Goal: Information Seeking & Learning: Learn about a topic

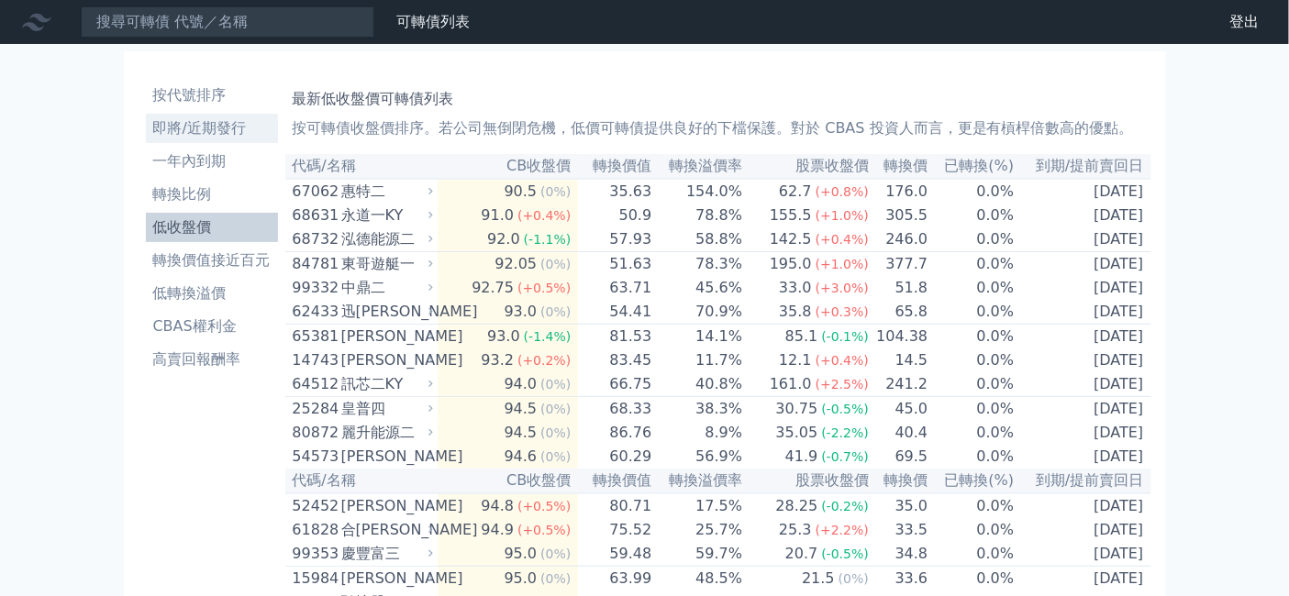
click at [146, 139] on li "即將/近期發行" at bounding box center [212, 128] width 132 height 22
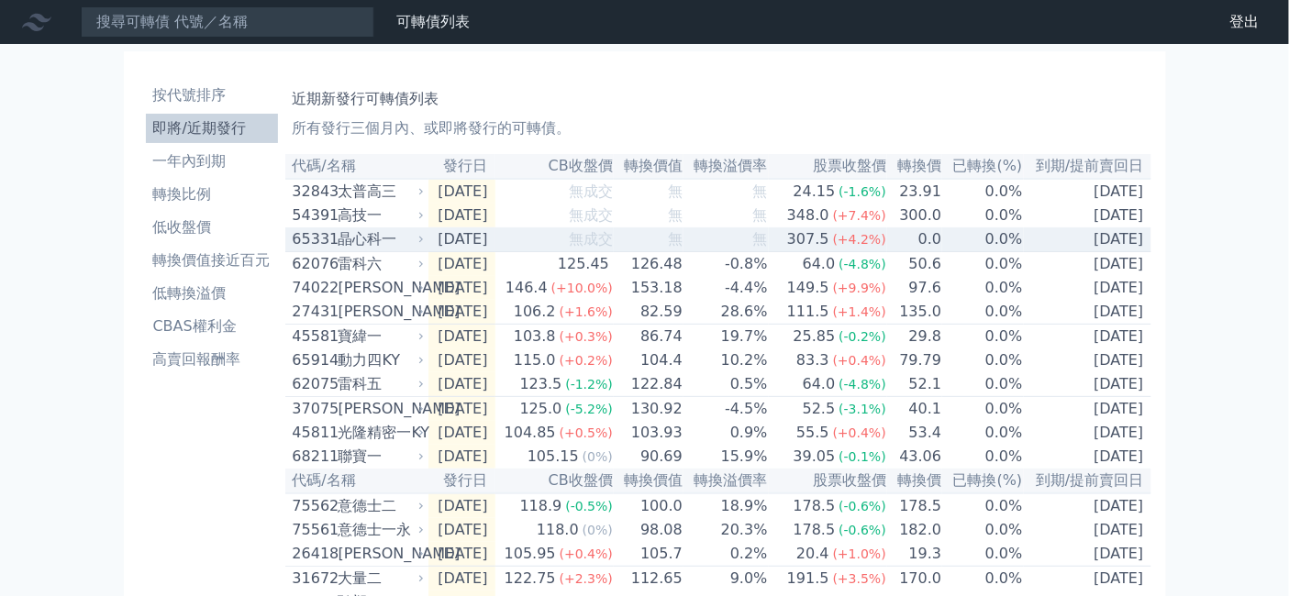
click at [338, 250] on div "晶心科一" at bounding box center [379, 239] width 83 height 22
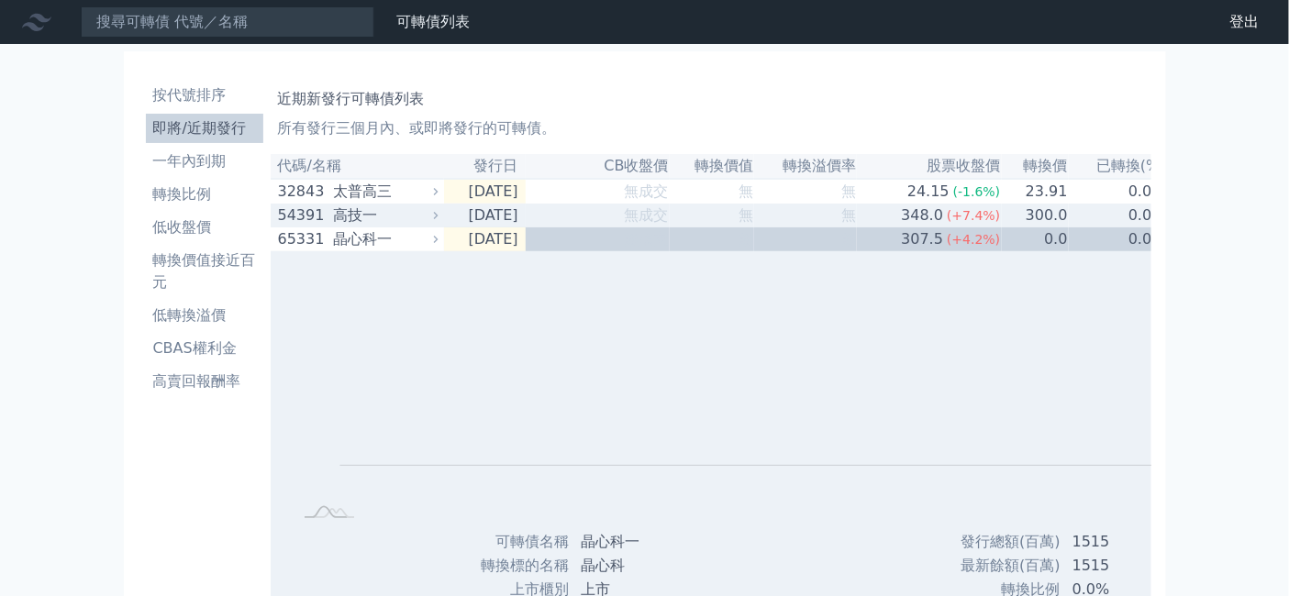
click at [333, 227] on div "高技一" at bounding box center [383, 216] width 101 height 22
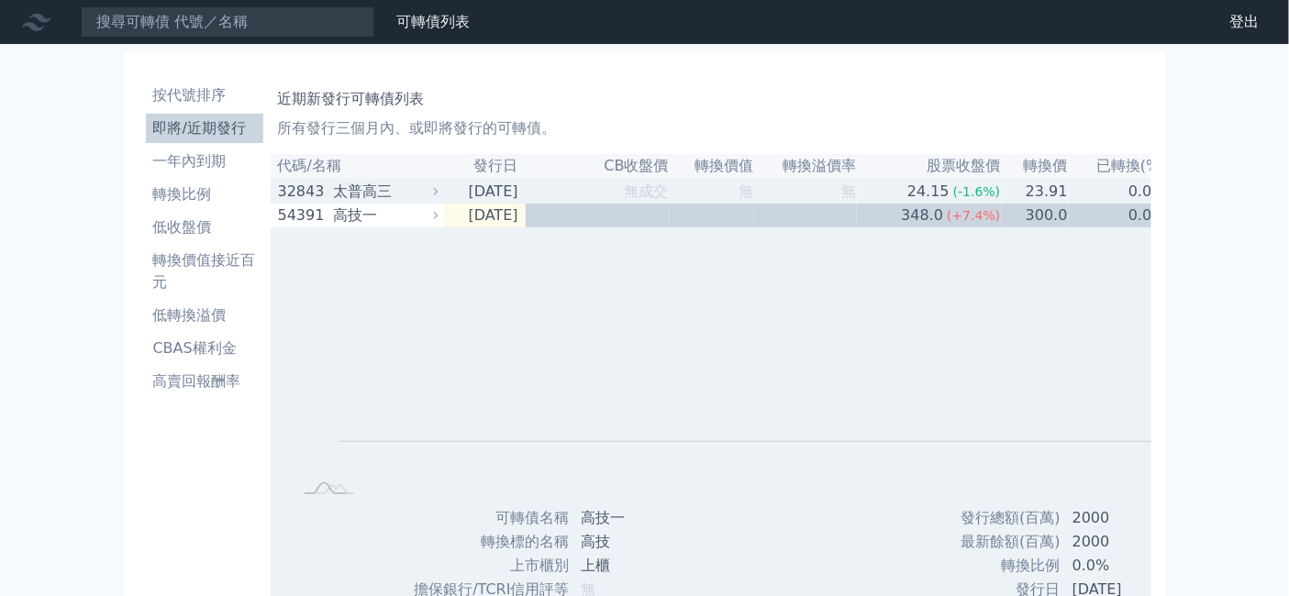
click at [333, 203] on div "太普高三" at bounding box center [383, 192] width 101 height 22
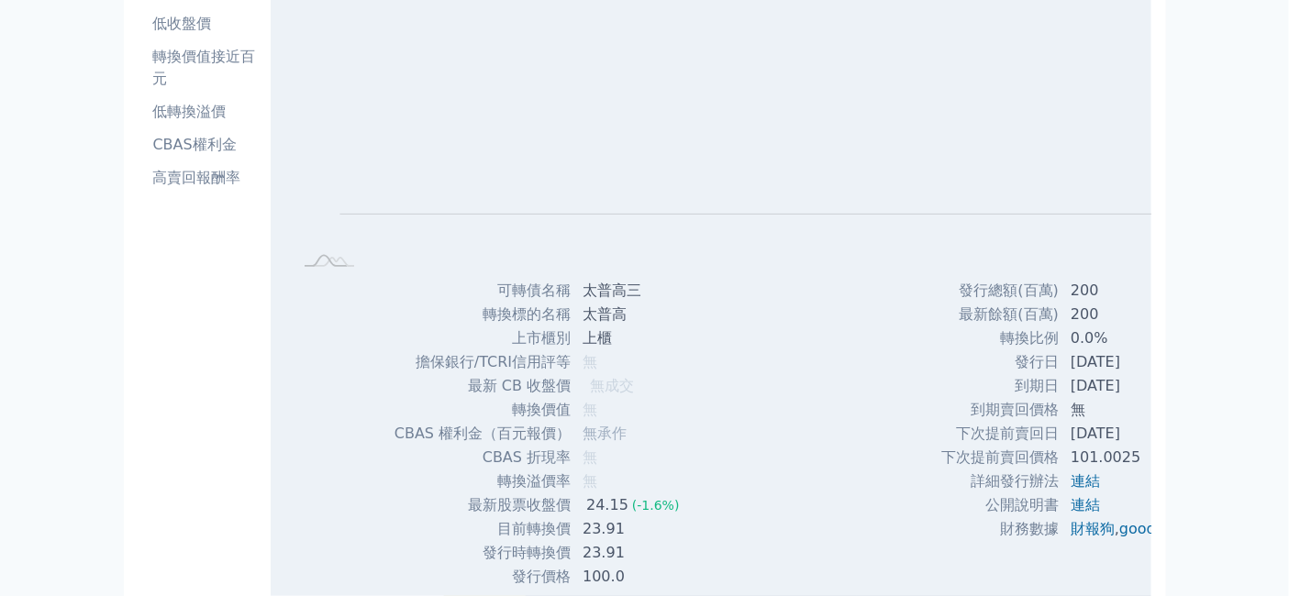
scroll to position [305, 0]
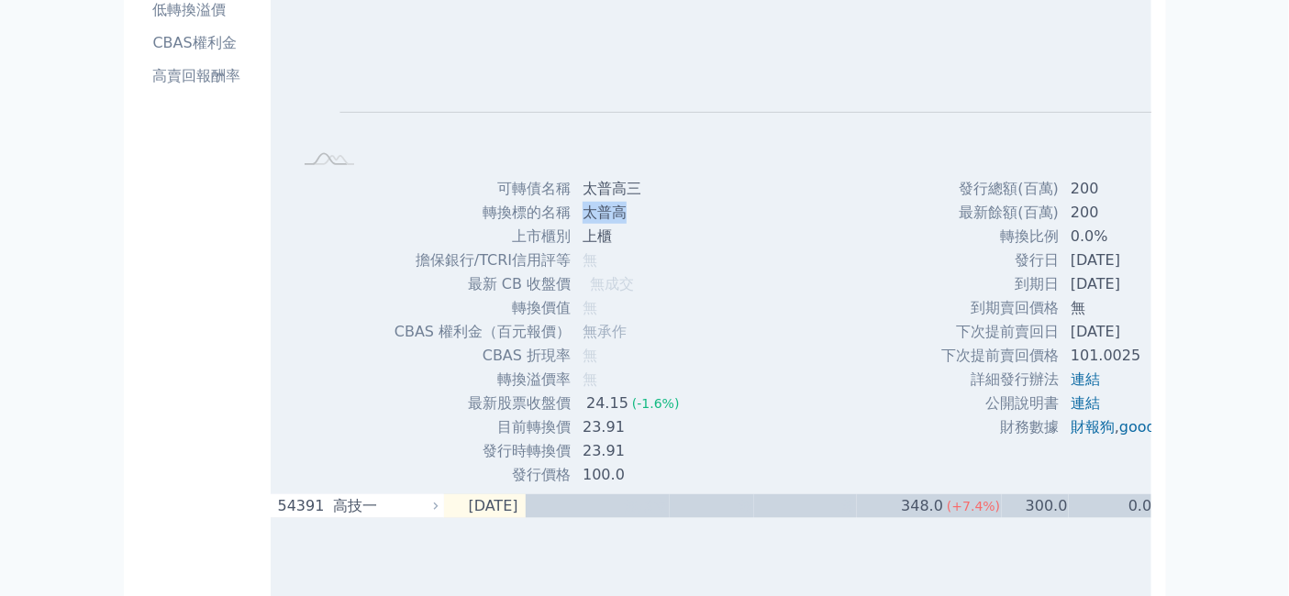
drag, startPoint x: 537, startPoint y: 282, endPoint x: 584, endPoint y: 284, distance: 46.8
click at [584, 225] on td "太普高" at bounding box center [632, 213] width 122 height 24
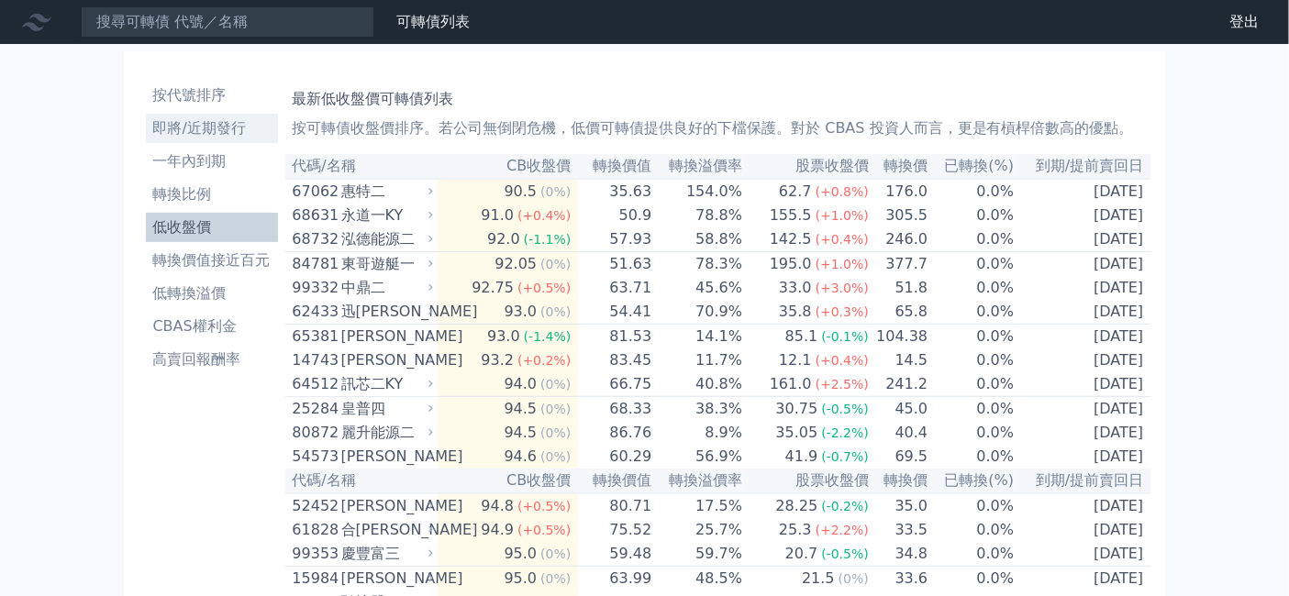
click at [146, 139] on li "即將/近期發行" at bounding box center [212, 128] width 132 height 22
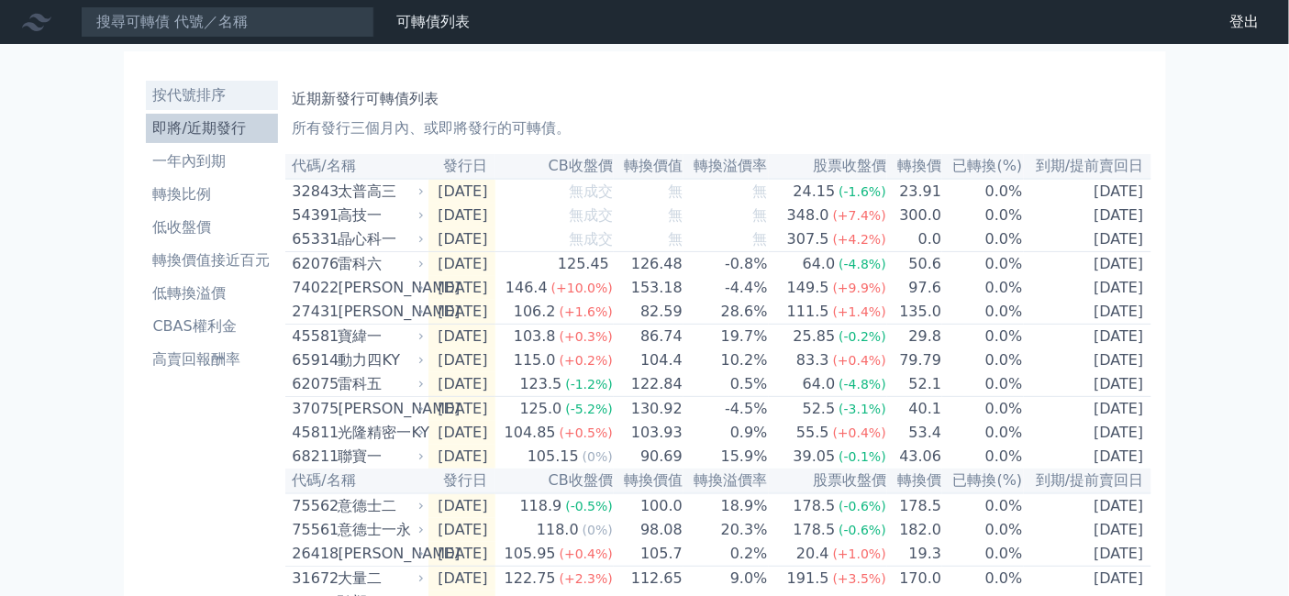
click at [146, 106] on li "按代號排序" at bounding box center [212, 95] width 132 height 22
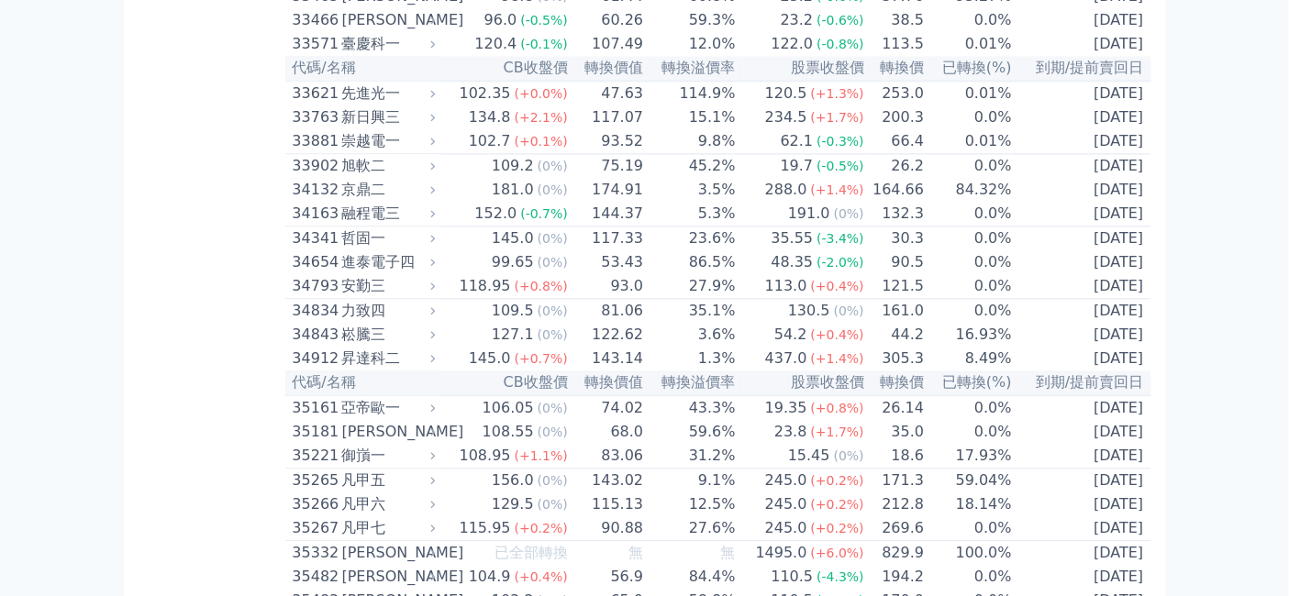
scroll to position [3669, 0]
